Goal: Find specific page/section: Find specific page/section

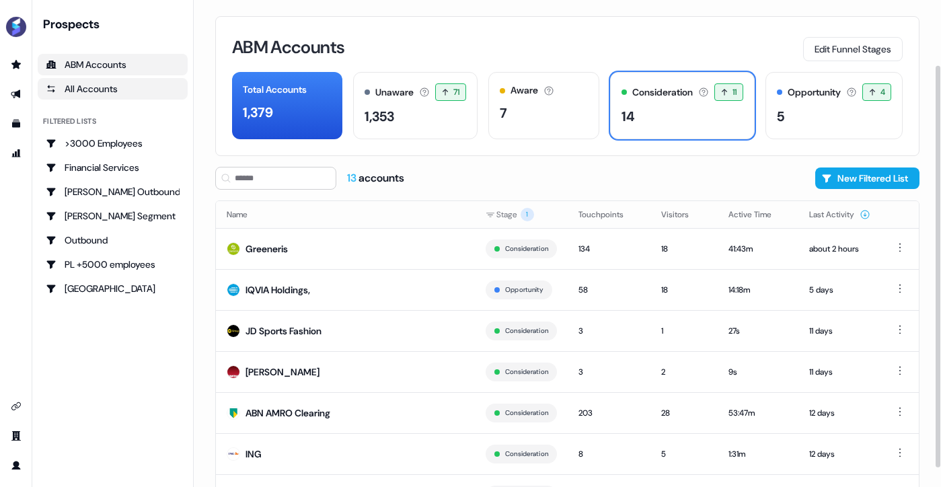
scroll to position [79, 0]
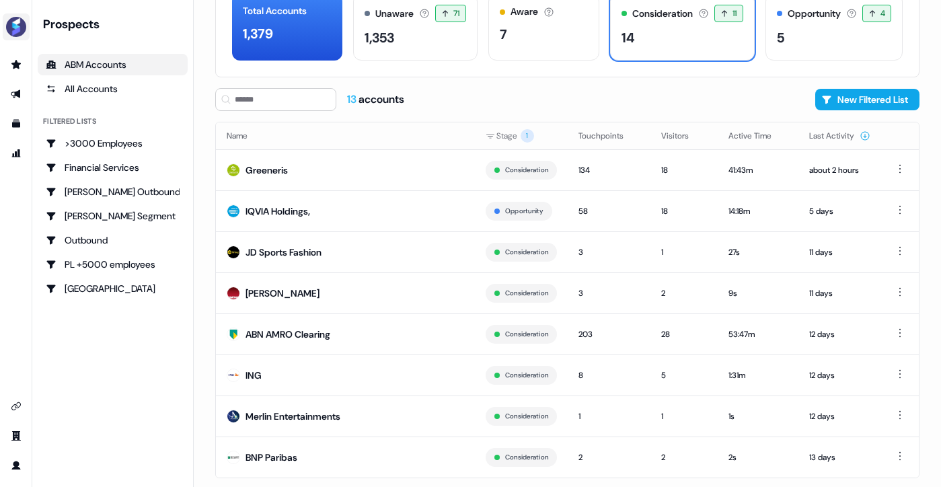
click at [10, 24] on img "side nav menu" at bounding box center [16, 27] width 22 height 22
click at [15, 176] on div "Help documentation Feedback Logout" at bounding box center [16, 243] width 32 height 487
click at [22, 143] on link "Go to attribution" at bounding box center [16, 154] width 22 height 22
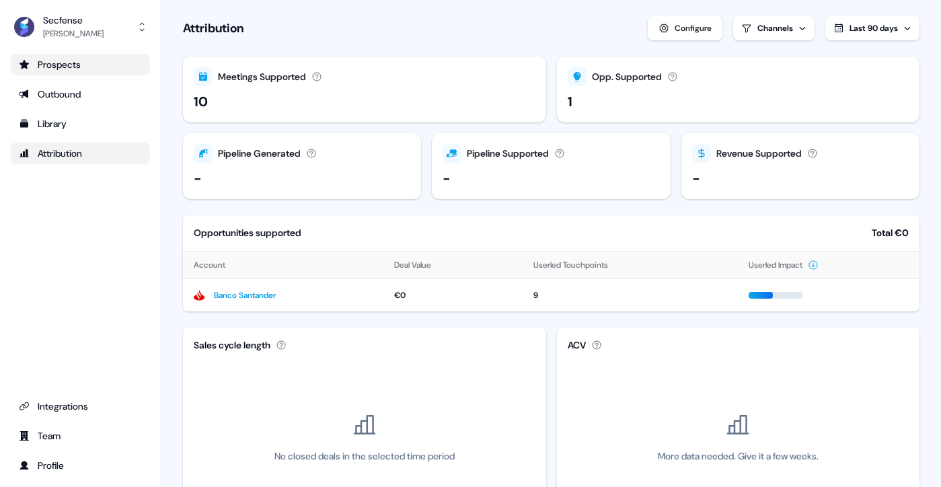
click at [77, 69] on div "Prospects" at bounding box center [80, 64] width 123 height 13
